Goal: Task Accomplishment & Management: Use online tool/utility

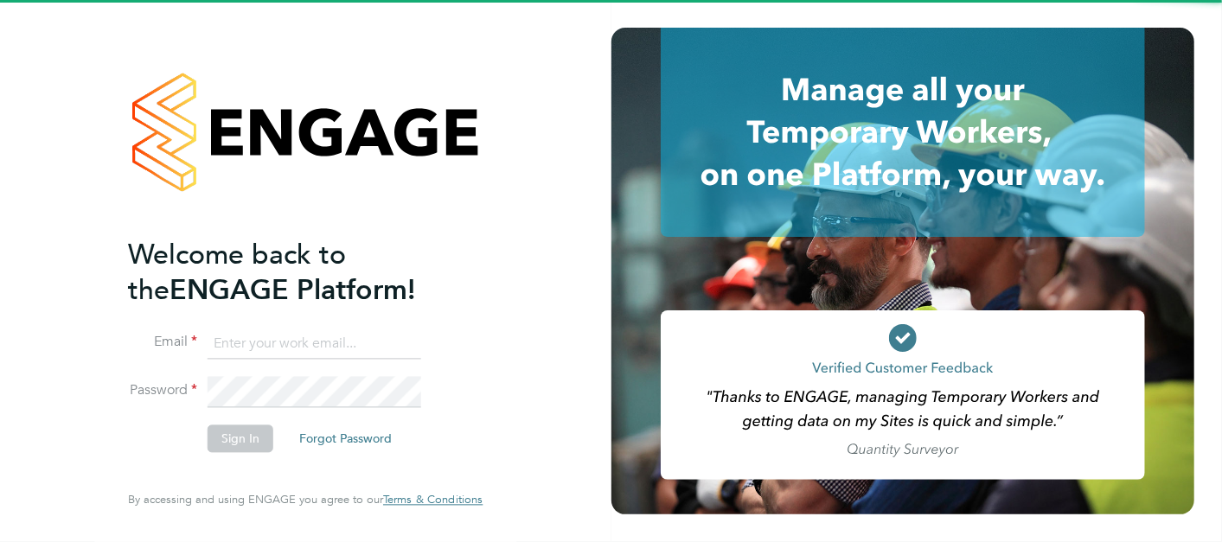
click at [327, 356] on input at bounding box center [315, 344] width 214 height 31
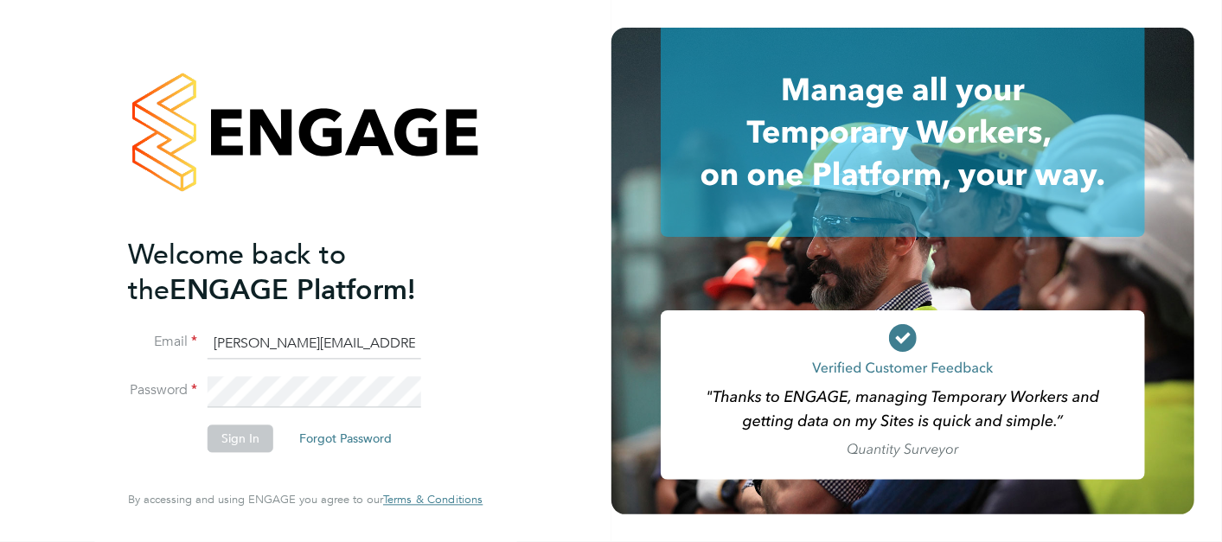
type input "lewis.railton@hays.com"
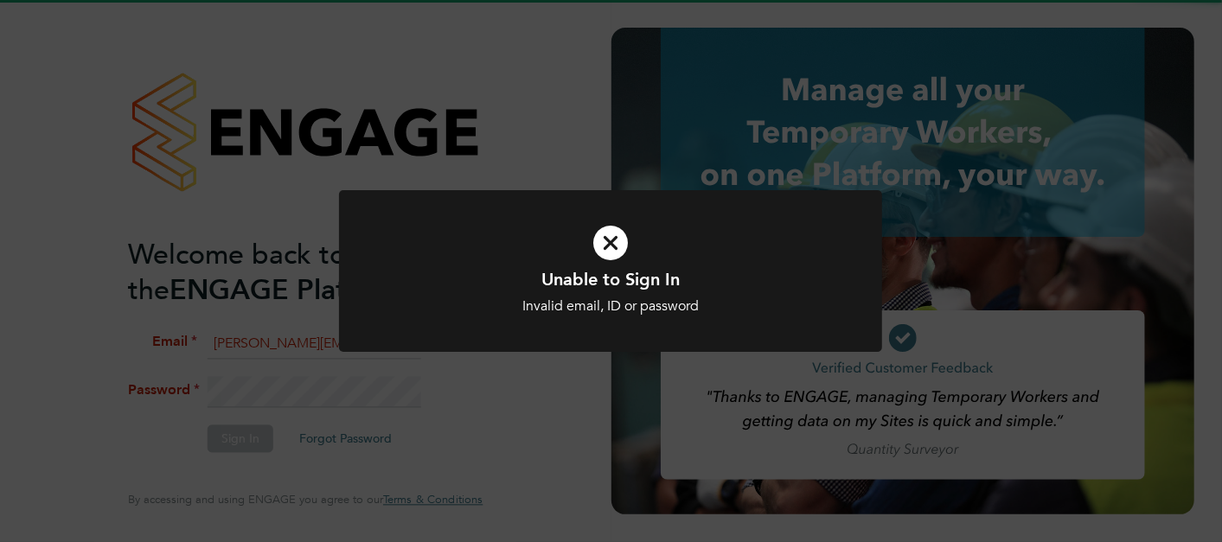
click at [377, 369] on div "Unable to Sign In Invalid email, ID or password Cancel Okay" at bounding box center [610, 281] width 543 height 183
click at [373, 385] on div "Welcome back to the ENGAGE Platform! Email lewis.railton@hays.com Password Sign…" at bounding box center [306, 271] width 612 height 542
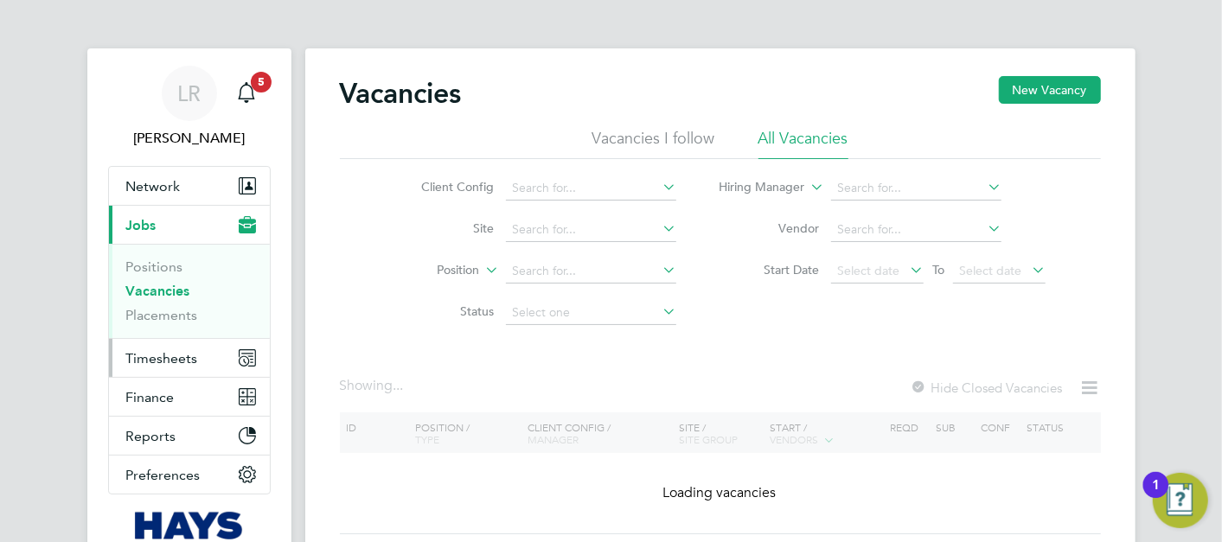
click at [145, 343] on button "Timesheets" at bounding box center [189, 358] width 161 height 38
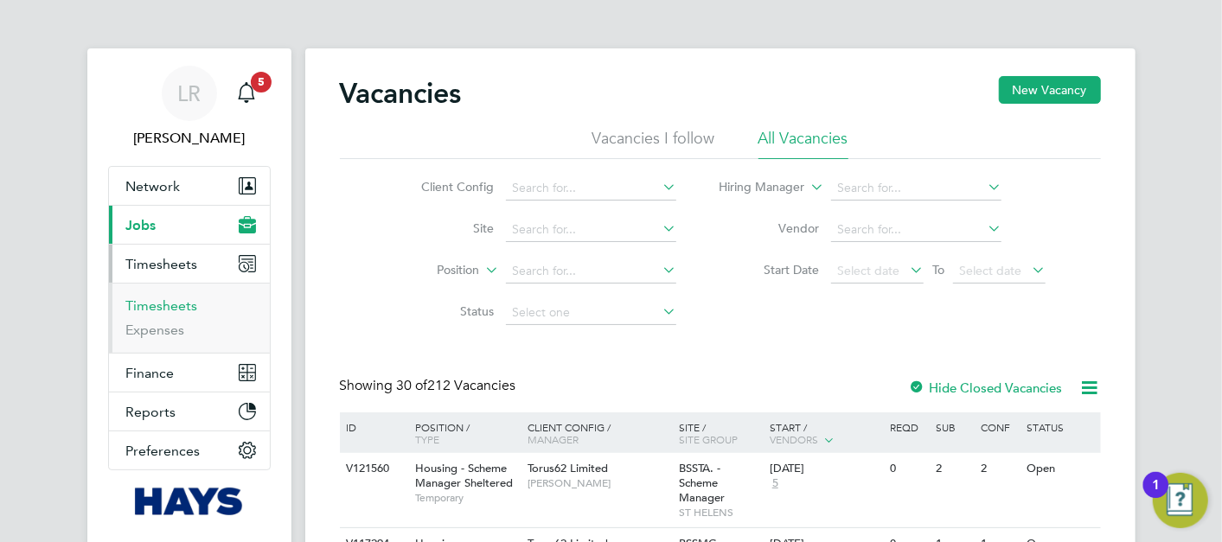
drag, startPoint x: 157, startPoint y: 308, endPoint x: 259, endPoint y: 290, distance: 103.7
click at [157, 307] on link "Timesheets" at bounding box center [162, 306] width 72 height 16
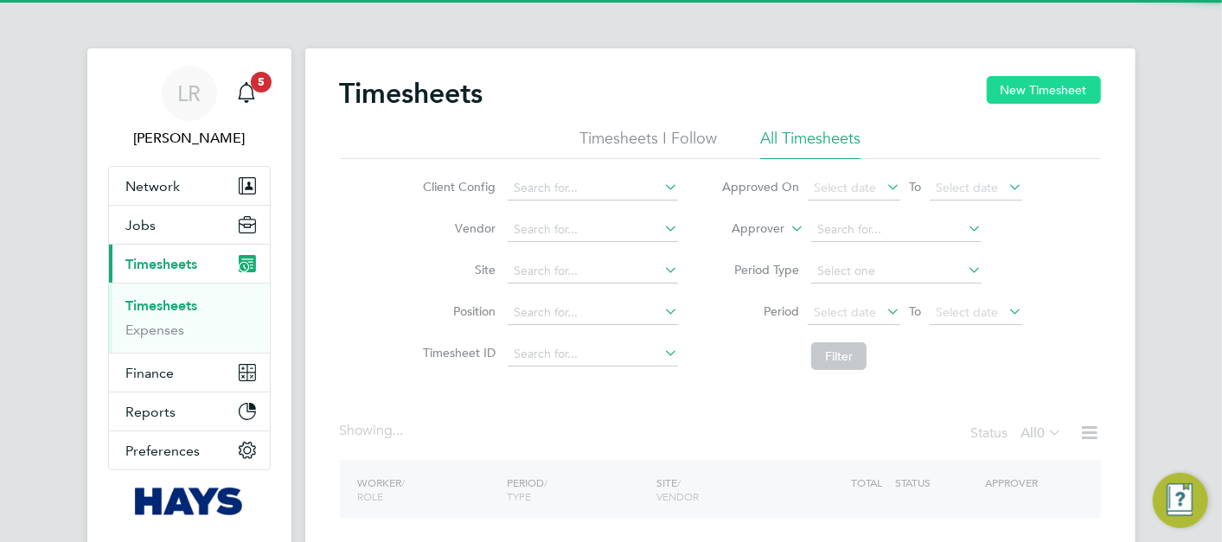
click at [1052, 86] on button "New Timesheet" at bounding box center [1044, 90] width 114 height 28
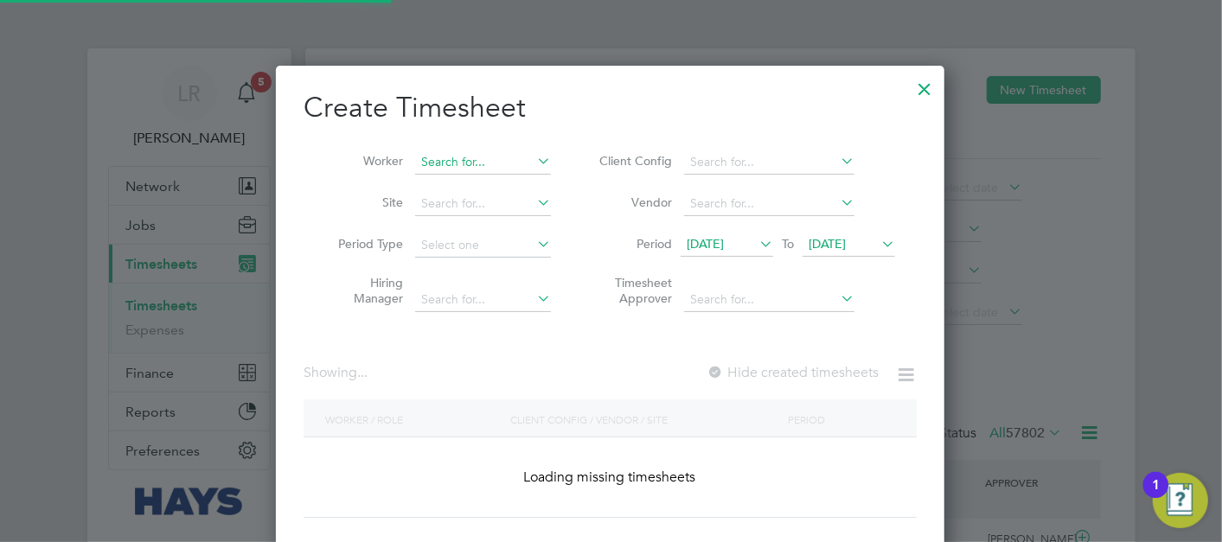
click at [476, 157] on input at bounding box center [483, 163] width 136 height 24
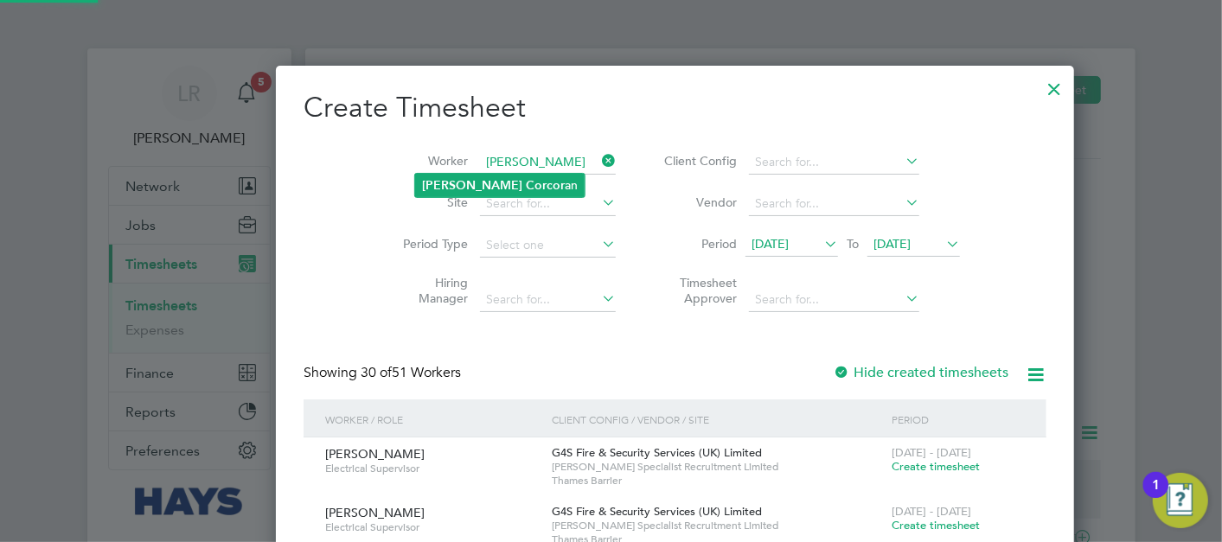
type input "[PERSON_NAME]"
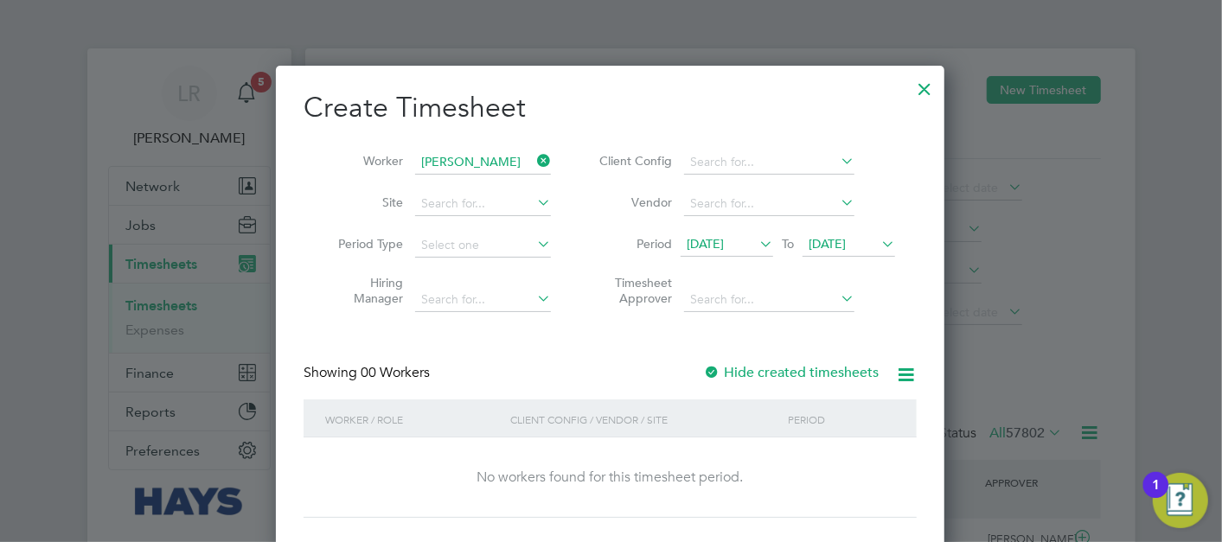
click at [813, 368] on label "Hide created timesheets" at bounding box center [791, 372] width 176 height 17
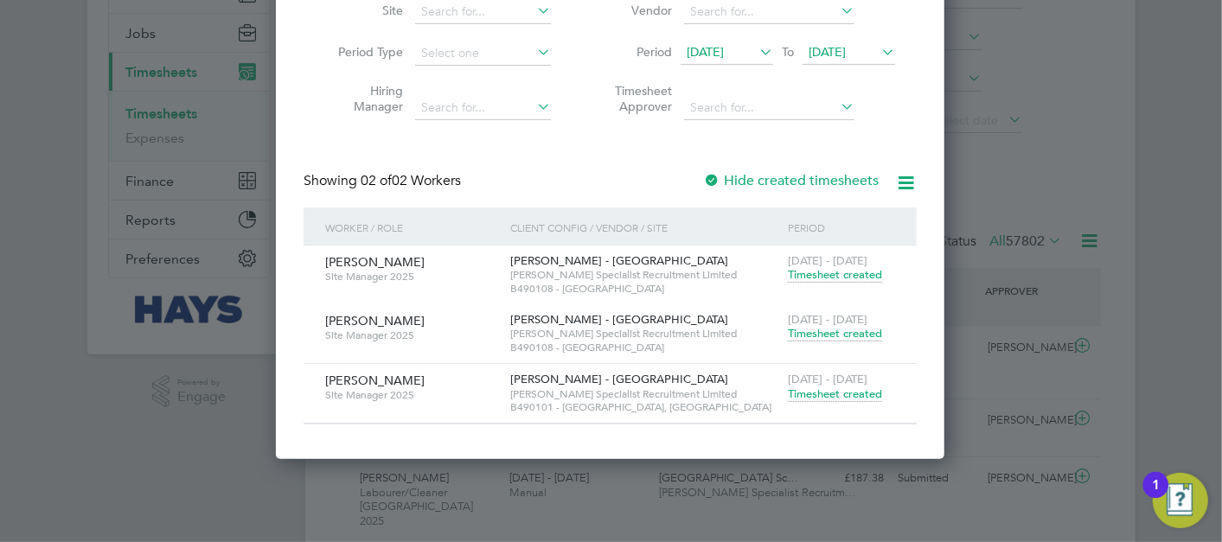
click at [826, 390] on span "Timesheet created" at bounding box center [835, 395] width 94 height 16
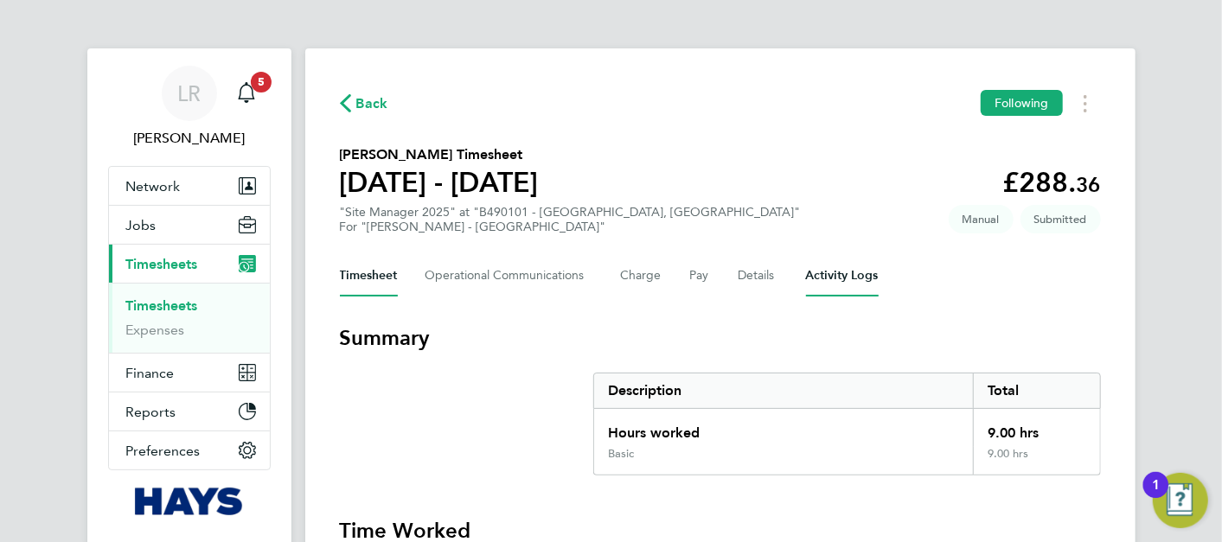
click at [855, 286] on Logs-tab "Activity Logs" at bounding box center [842, 276] width 73 height 42
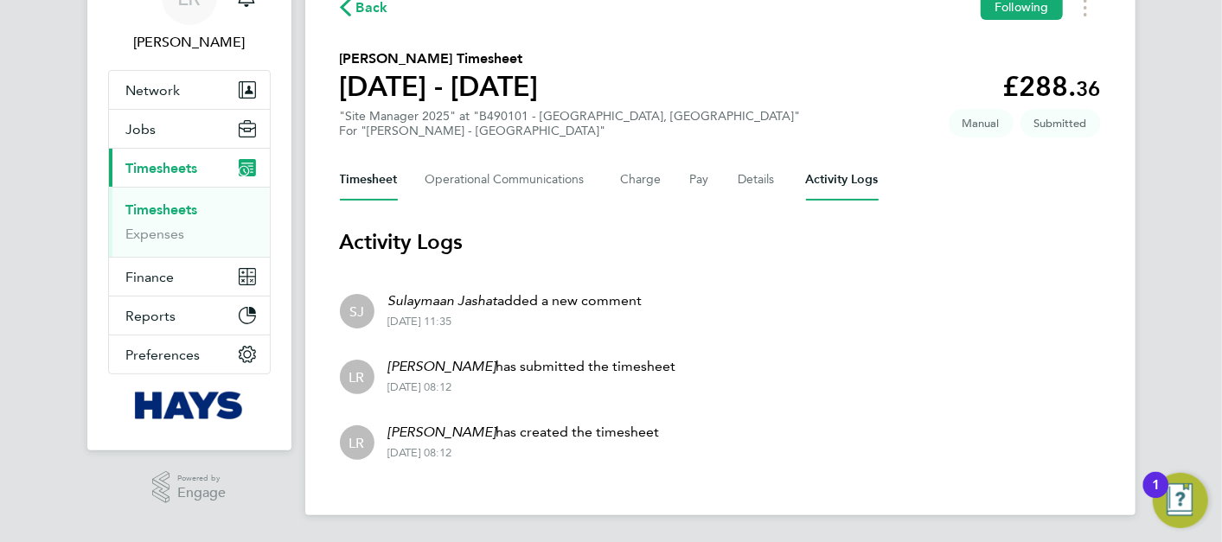
drag, startPoint x: 395, startPoint y: 186, endPoint x: 396, endPoint y: 174, distance: 12.1
click at [394, 186] on button "Timesheet" at bounding box center [369, 180] width 58 height 42
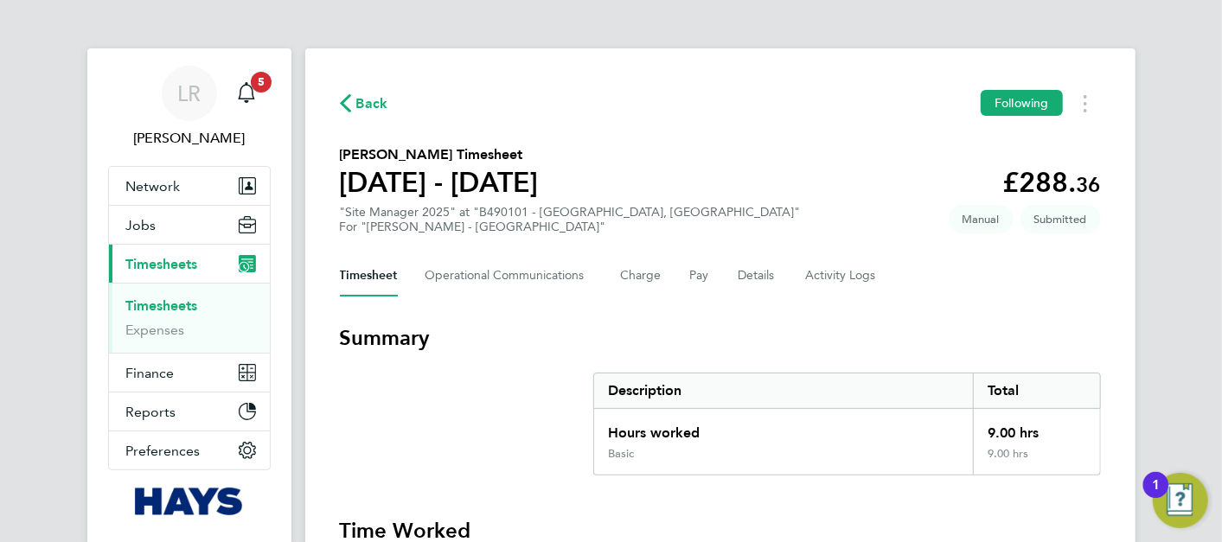
click at [365, 102] on span "Back" at bounding box center [372, 103] width 32 height 21
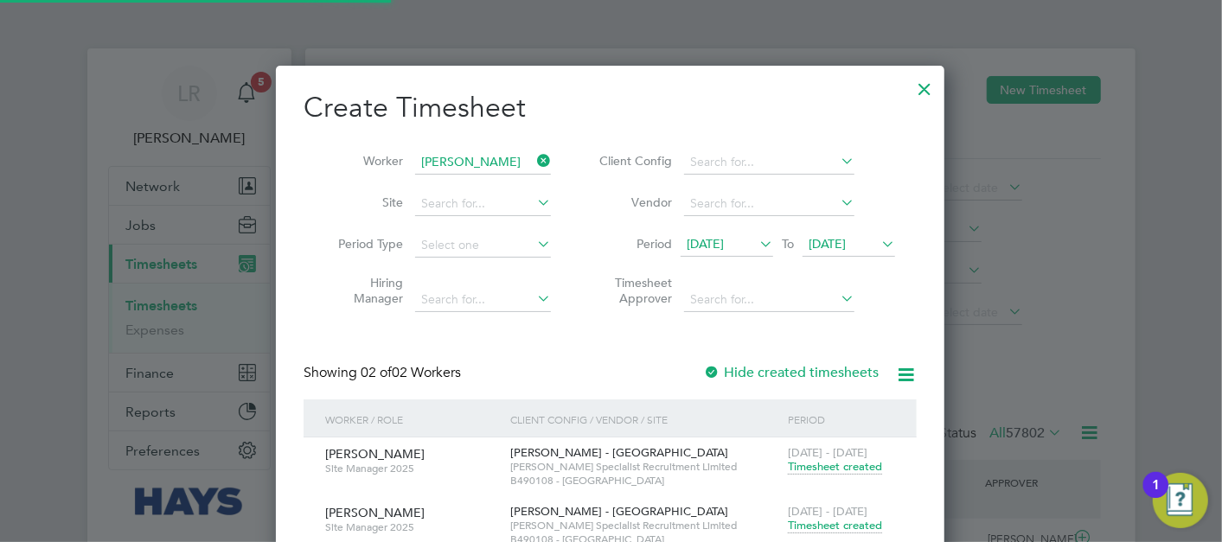
drag, startPoint x: 610, startPoint y: 133, endPoint x: 628, endPoint y: 131, distance: 18.2
click at [615, 133] on div "Worker [PERSON_NAME] Site Period Type Hiring Manager Client Config Vendor Perio…" at bounding box center [610, 227] width 613 height 188
click at [934, 93] on div at bounding box center [924, 84] width 31 height 31
